Goal: Find specific page/section: Find specific page/section

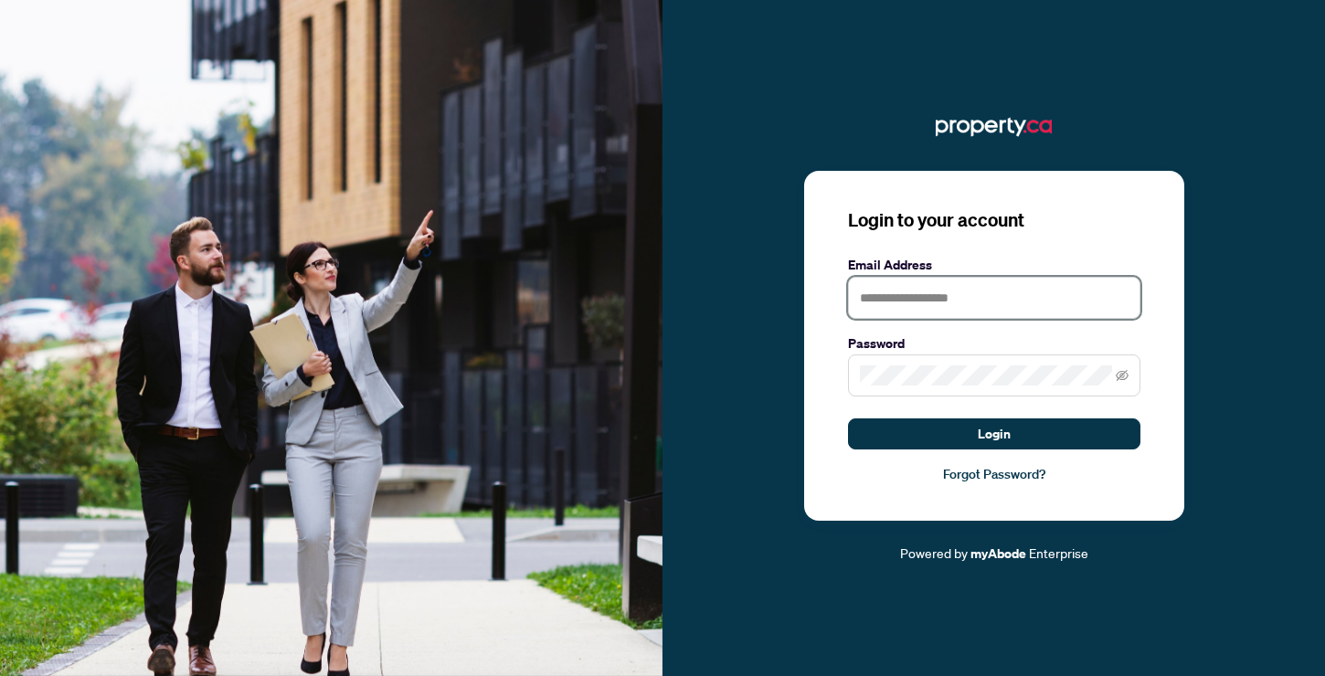
type input "**********"
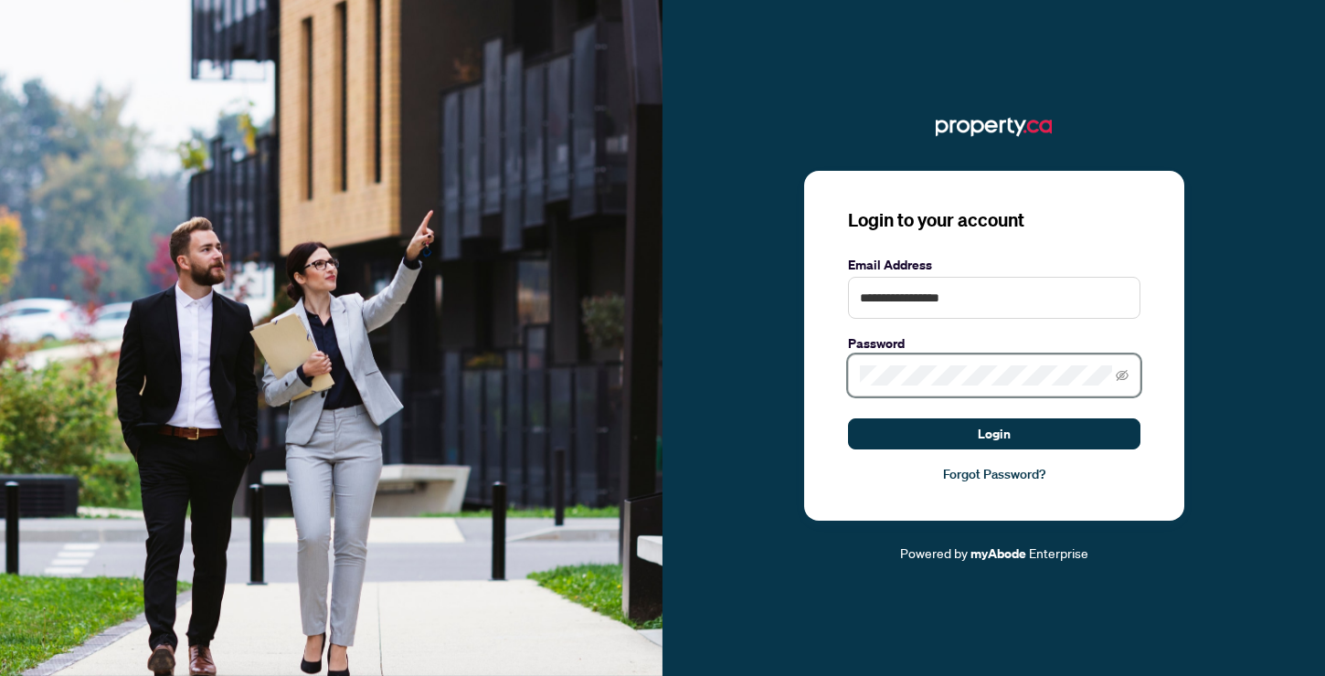
click at [993, 434] on button "Login" at bounding box center [994, 433] width 292 height 31
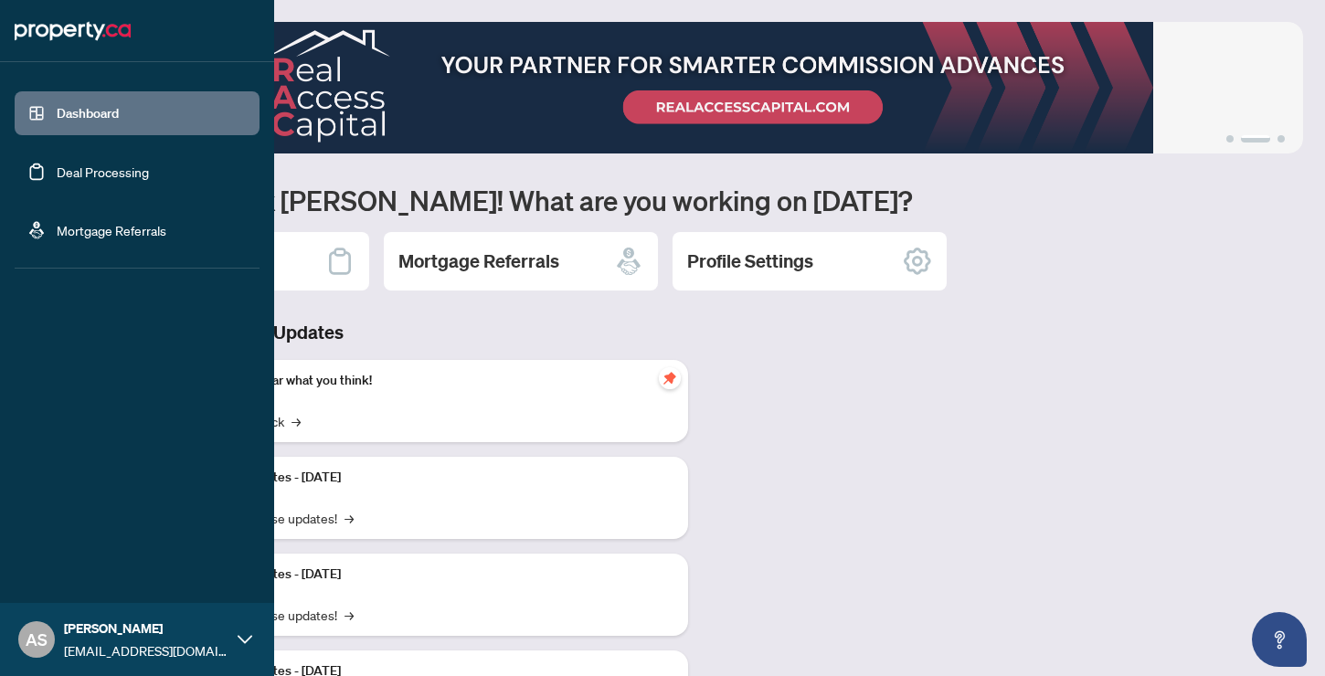
click at [65, 168] on link "Deal Processing" at bounding box center [103, 172] width 92 height 16
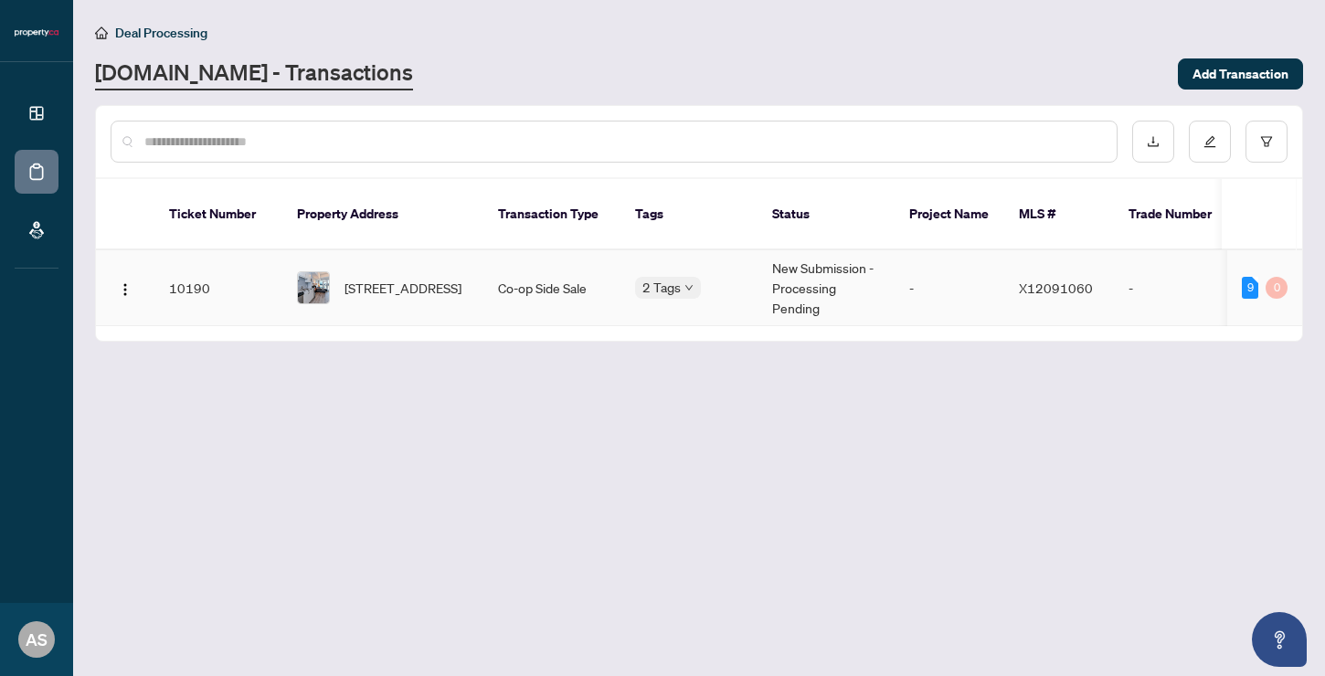
click at [1031, 280] on span "X12091060" at bounding box center [1056, 288] width 74 height 16
